Goal: Find specific page/section: Find specific page/section

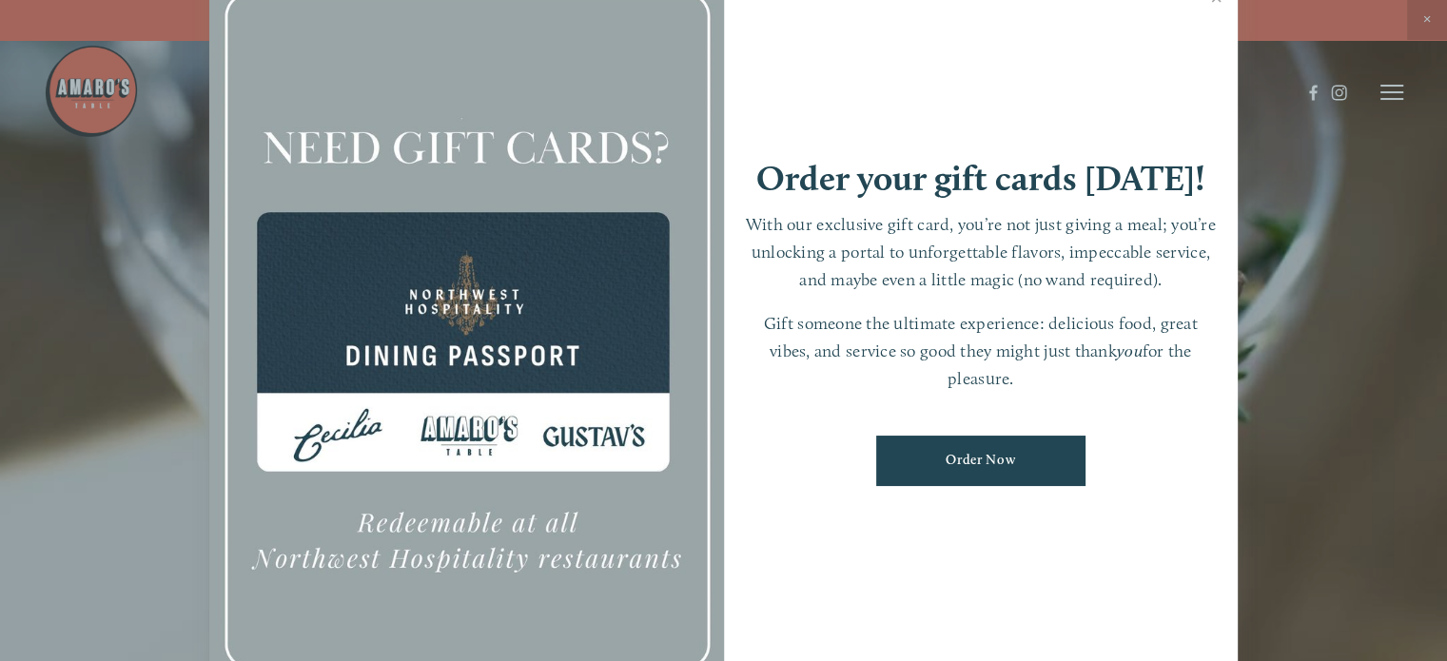
click at [1339, 290] on div at bounding box center [723, 330] width 1447 height 661
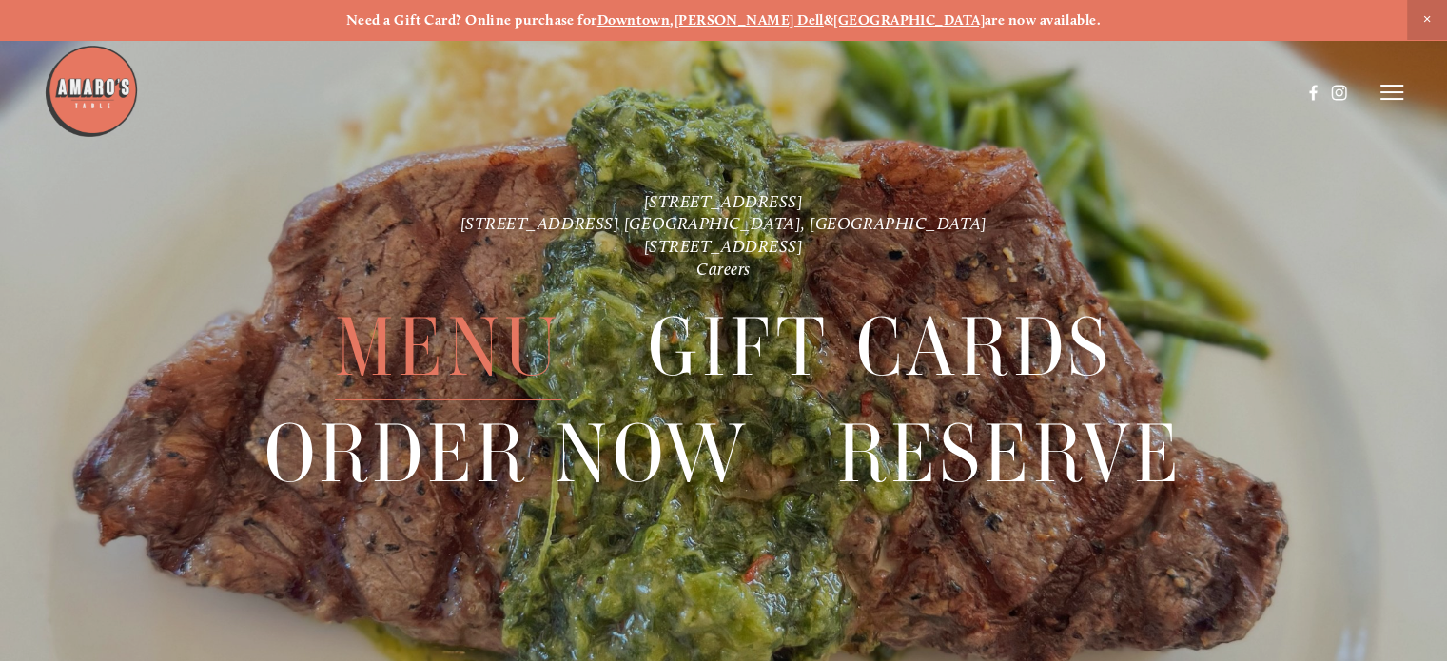
click at [461, 356] on span "Menu" at bounding box center [448, 348] width 226 height 106
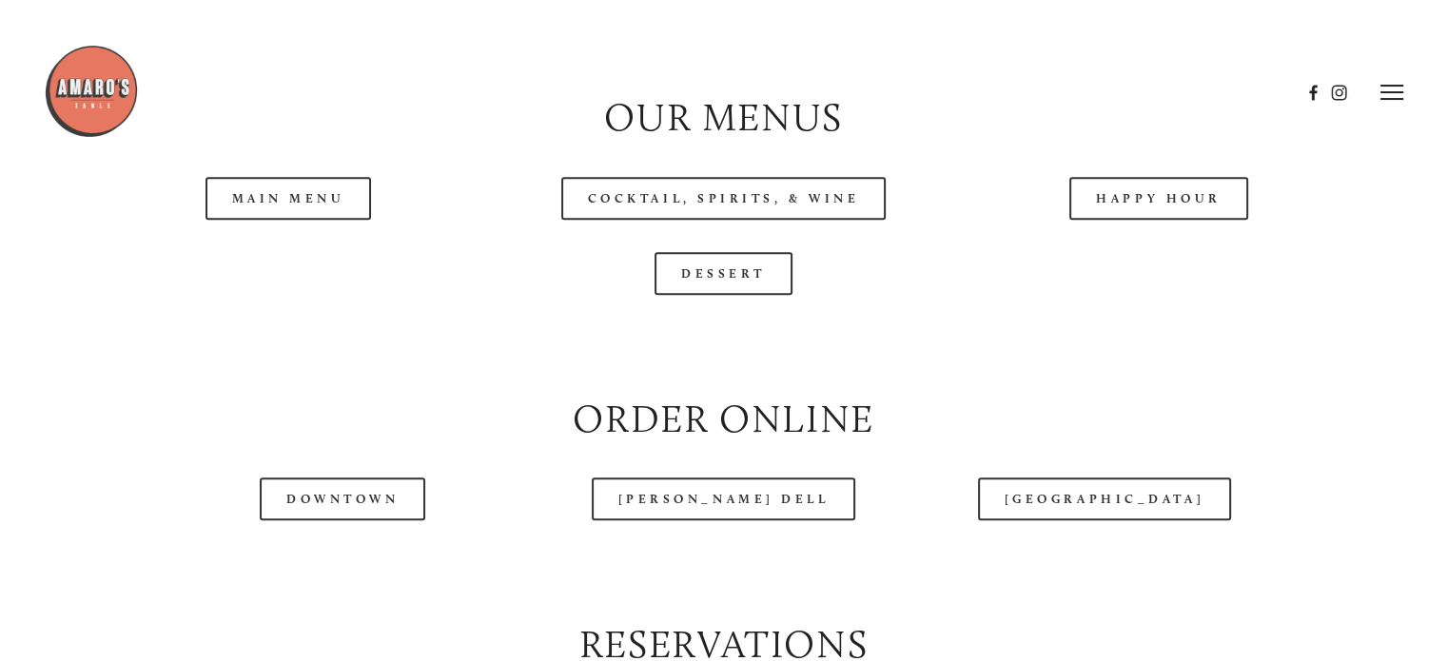
scroll to position [1903, 0]
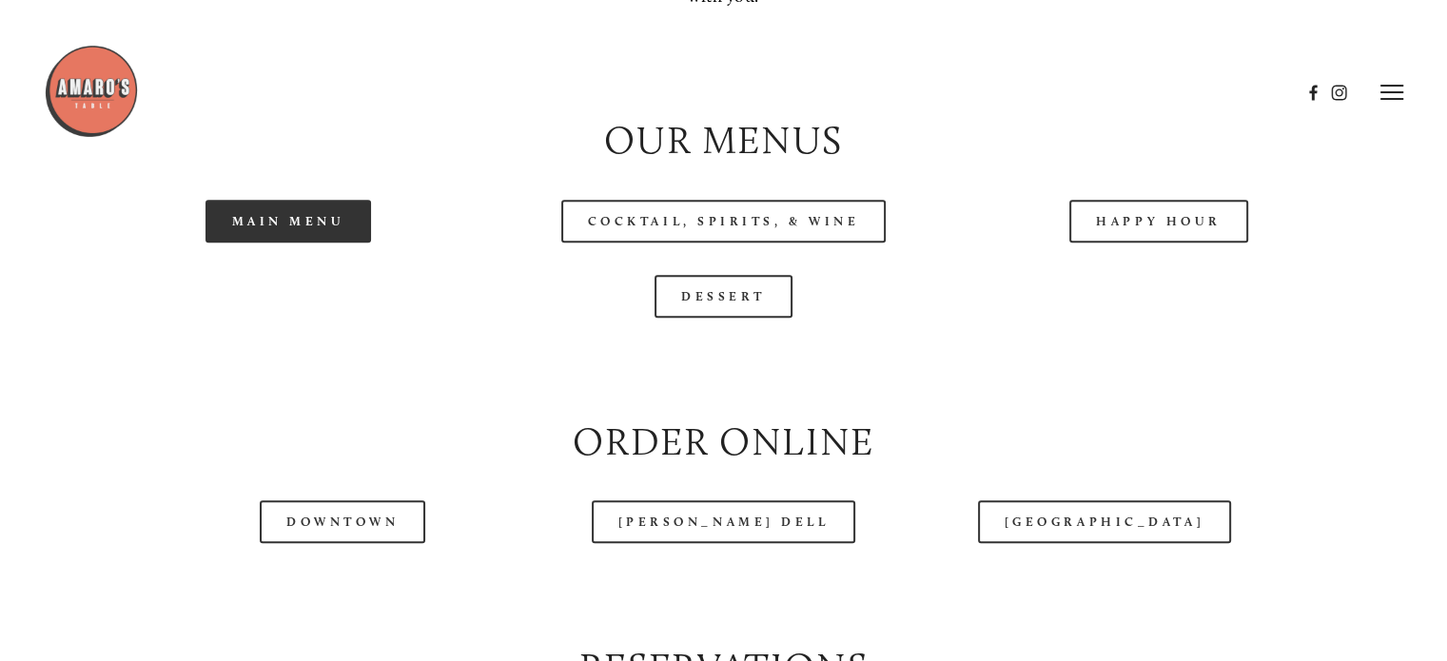
click at [279, 243] on link "Main Menu" at bounding box center [289, 221] width 167 height 43
click at [284, 243] on link "Main Menu" at bounding box center [289, 221] width 167 height 43
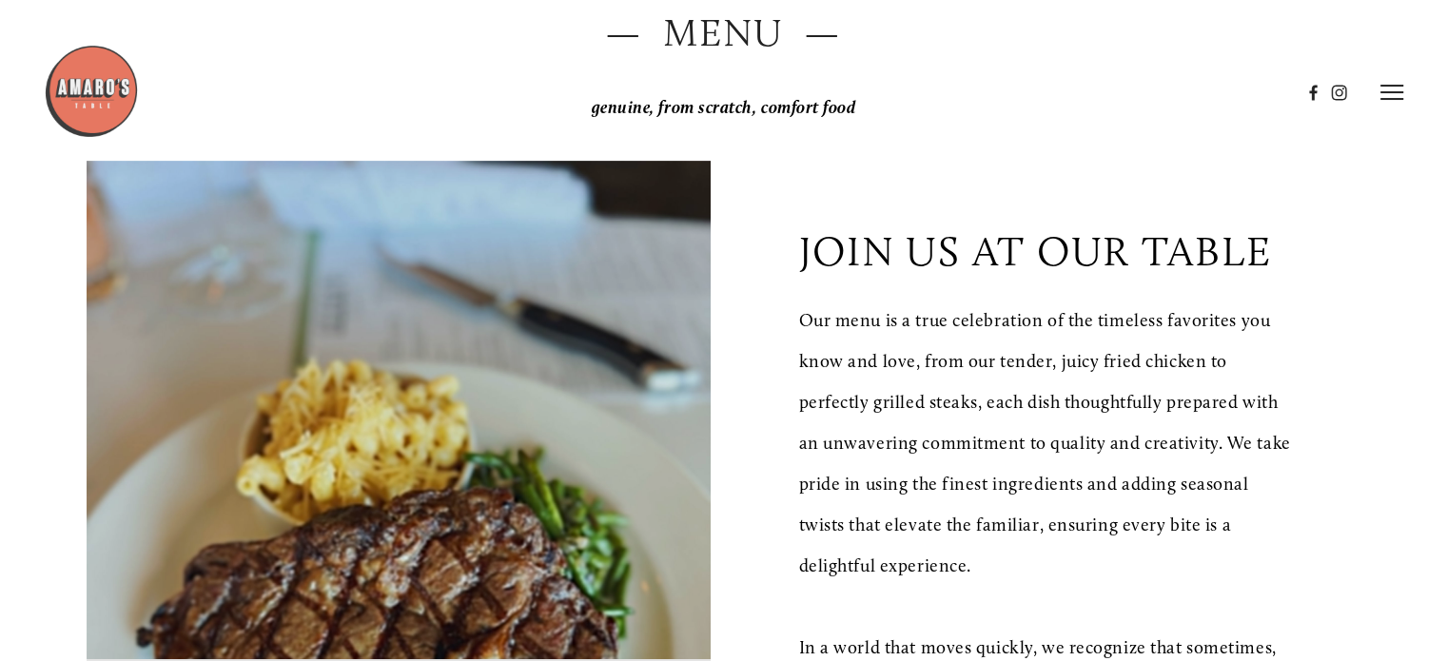
scroll to position [0, 0]
